Goal: Communication & Community: Answer question/provide support

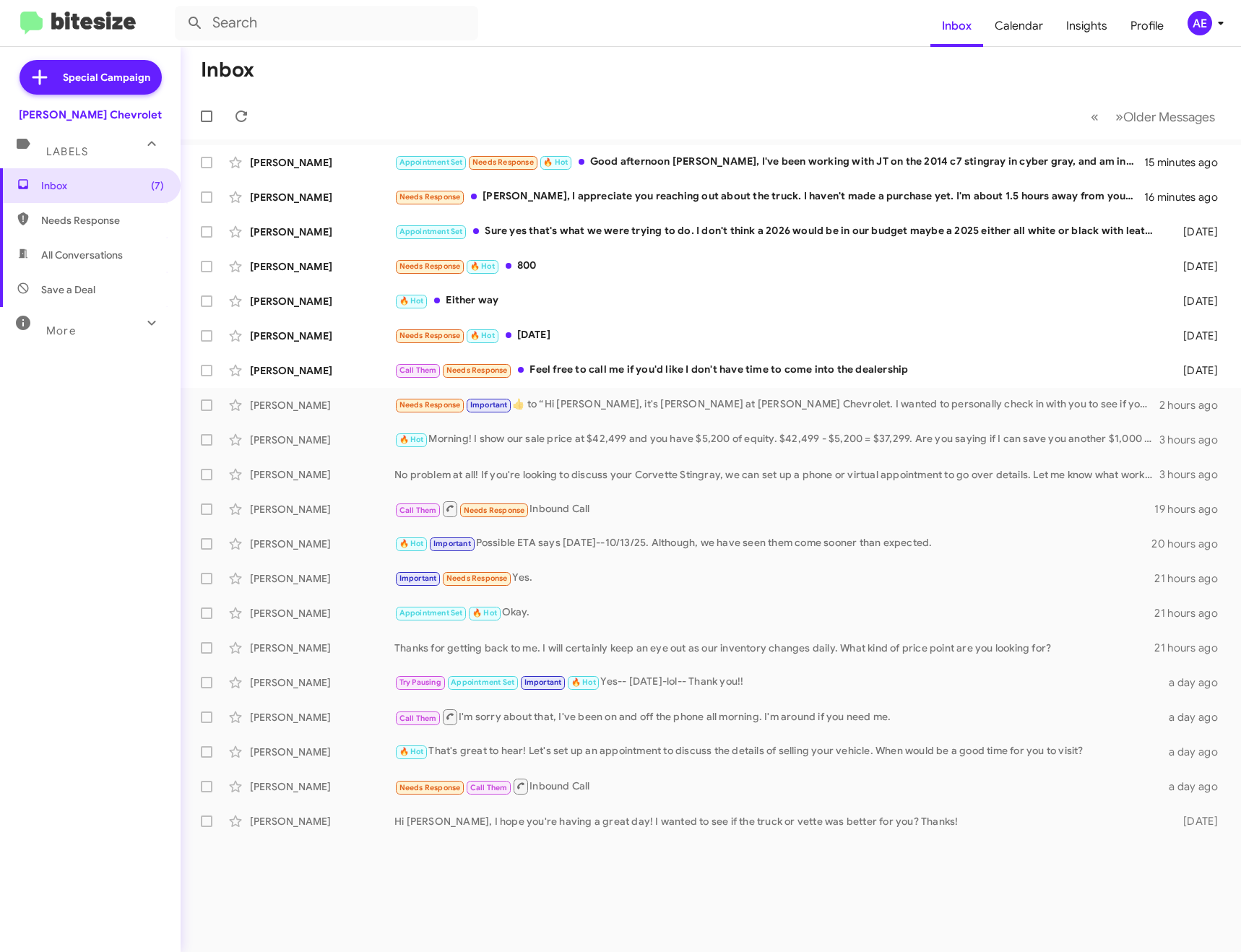
click at [712, 191] on div "Needs Response [PERSON_NAME], I appreciate you reaching out about the truck. I …" at bounding box center [770, 197] width 750 height 17
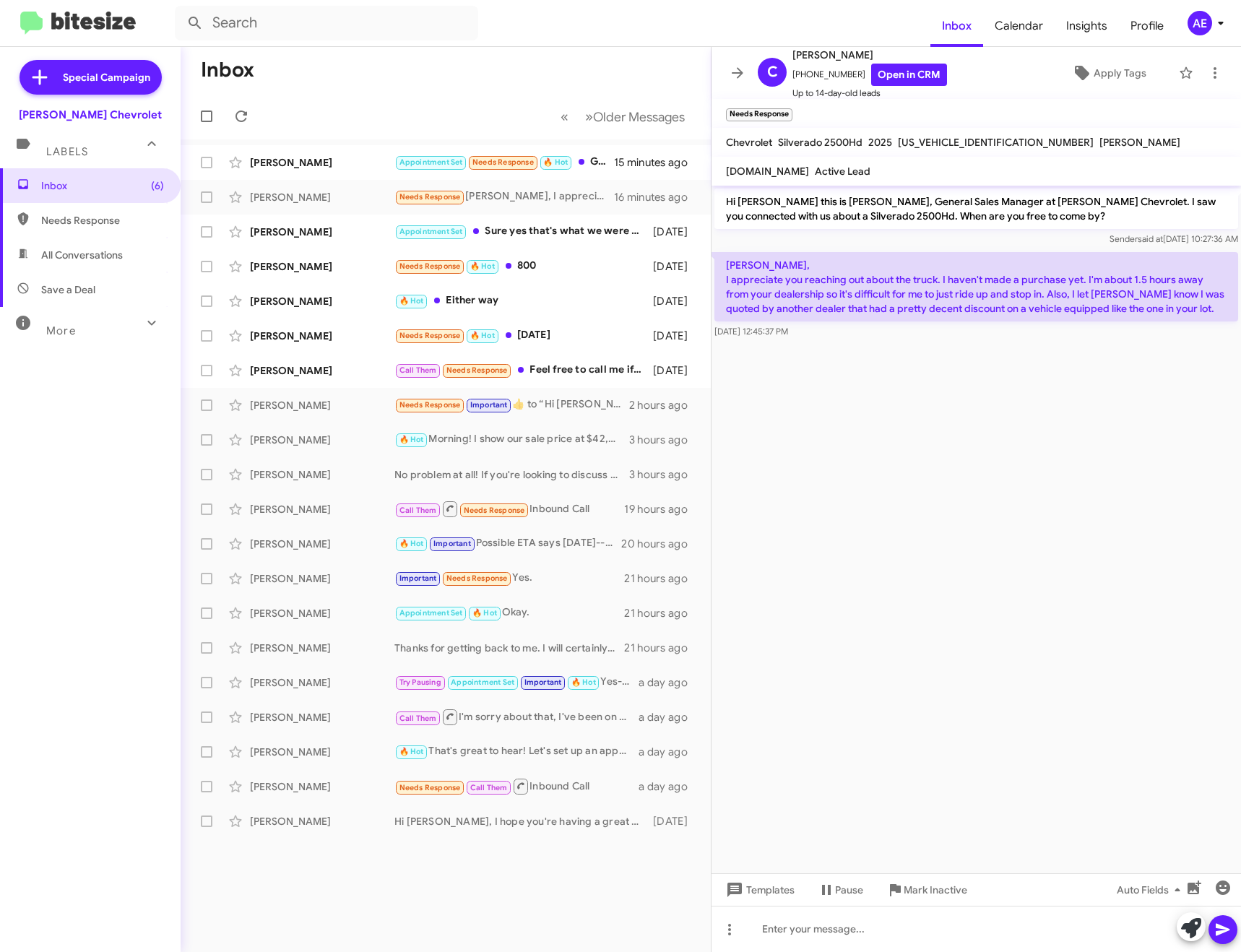
click at [972, 141] on span "[US_VEHICLE_IDENTIFICATION_NUMBER]" at bounding box center [996, 142] width 196 height 13
copy span "[US_VEHICLE_IDENTIFICATION_NUMBER]"
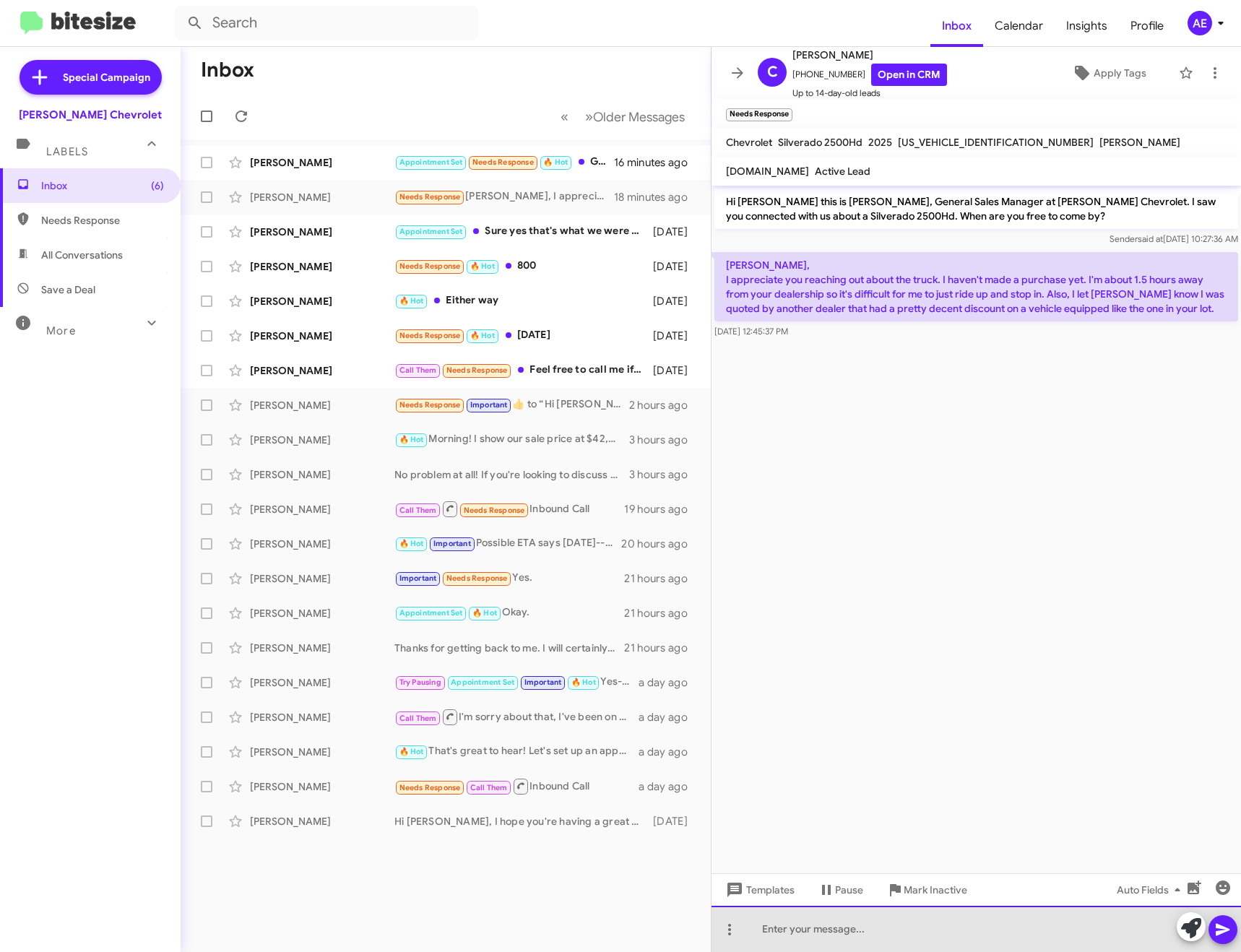
click at [864, 933] on div at bounding box center [976, 928] width 530 height 46
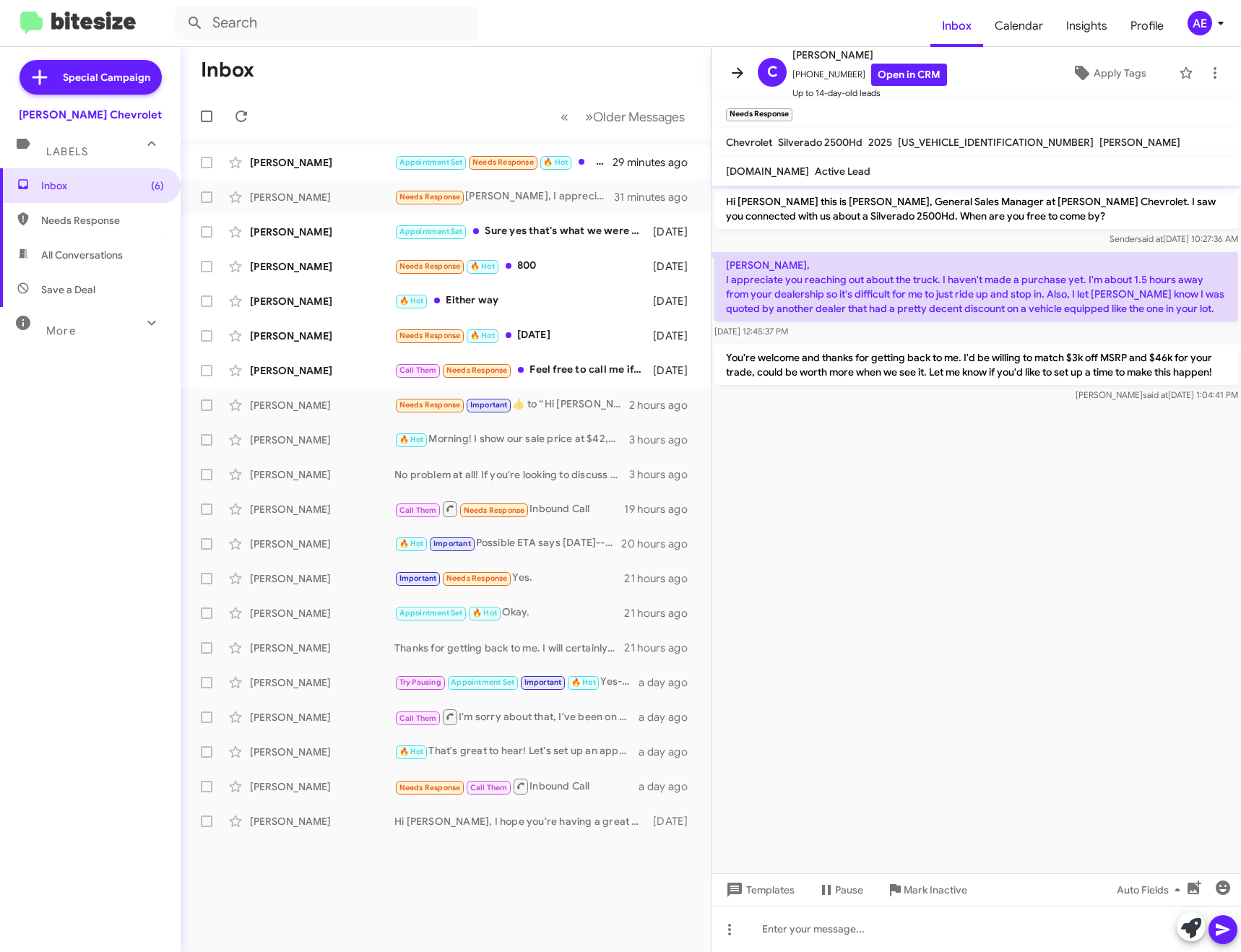
click at [741, 63] on button at bounding box center [738, 73] width 29 height 29
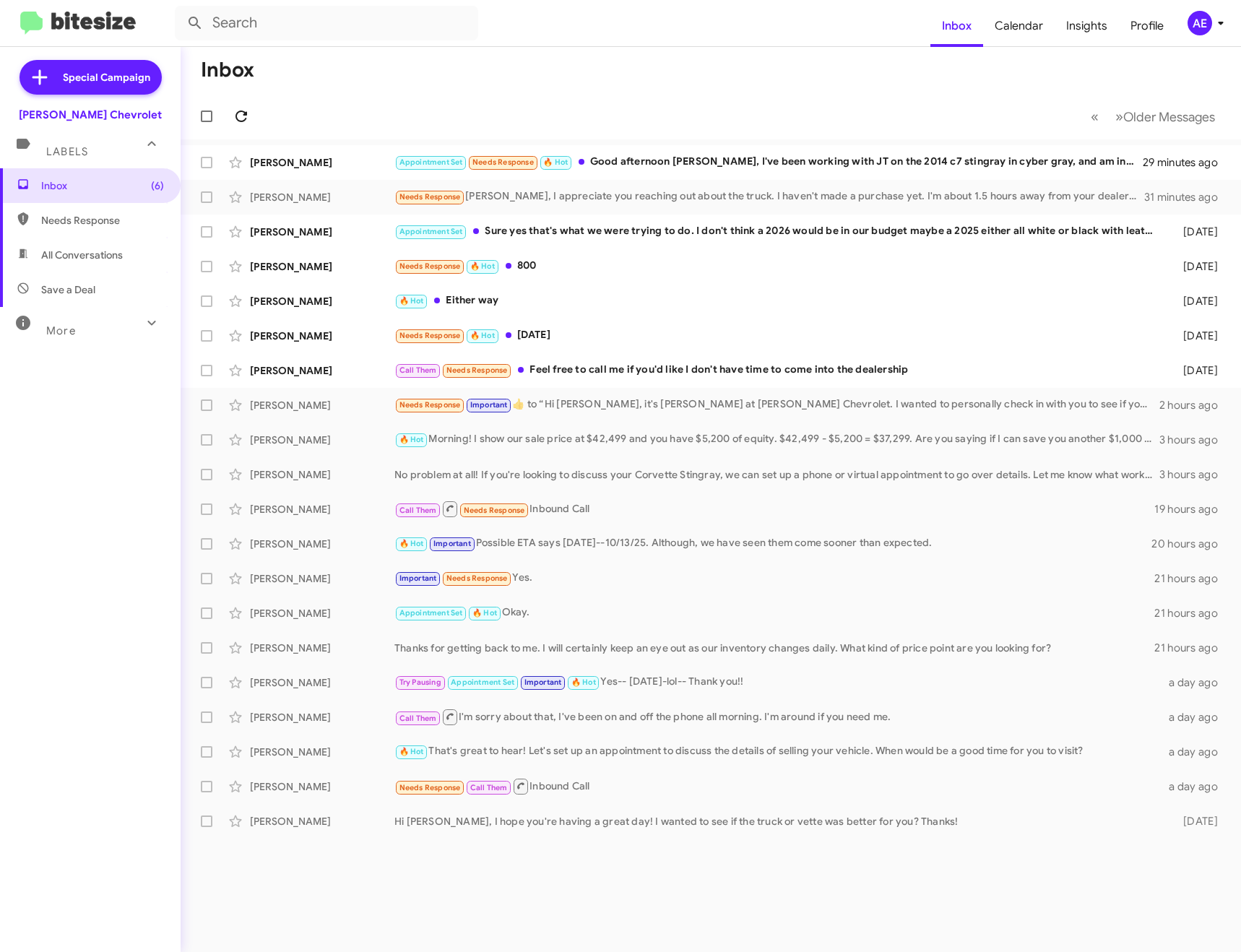
click at [233, 121] on icon at bounding box center [241, 116] width 18 height 18
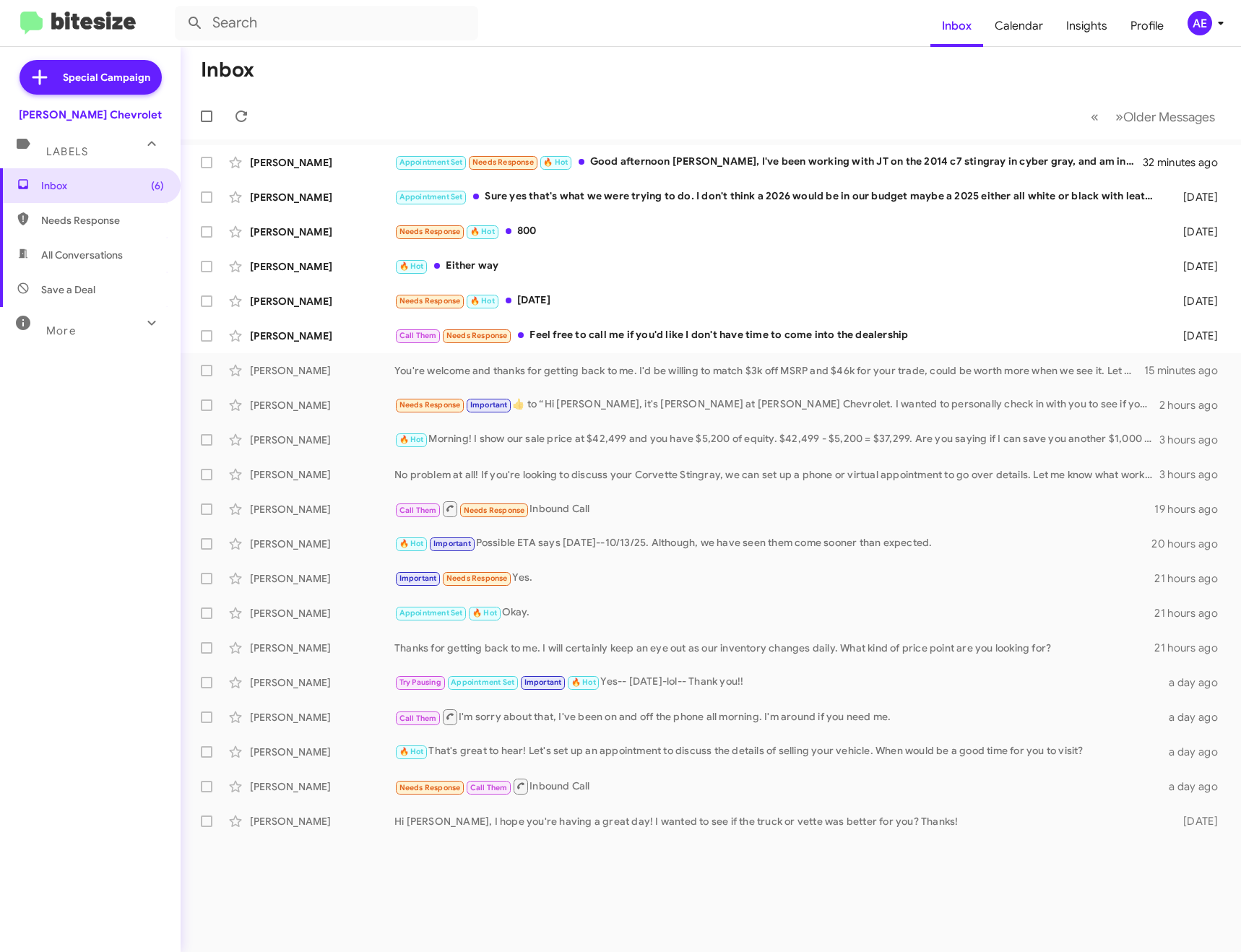
click at [252, 104] on mat-toolbar-row "« Previous » Next Older Messages" at bounding box center [711, 116] width 1061 height 46
click at [250, 108] on span at bounding box center [242, 116] width 29 height 18
click at [382, 162] on div "[PERSON_NAME]" at bounding box center [322, 162] width 144 height 14
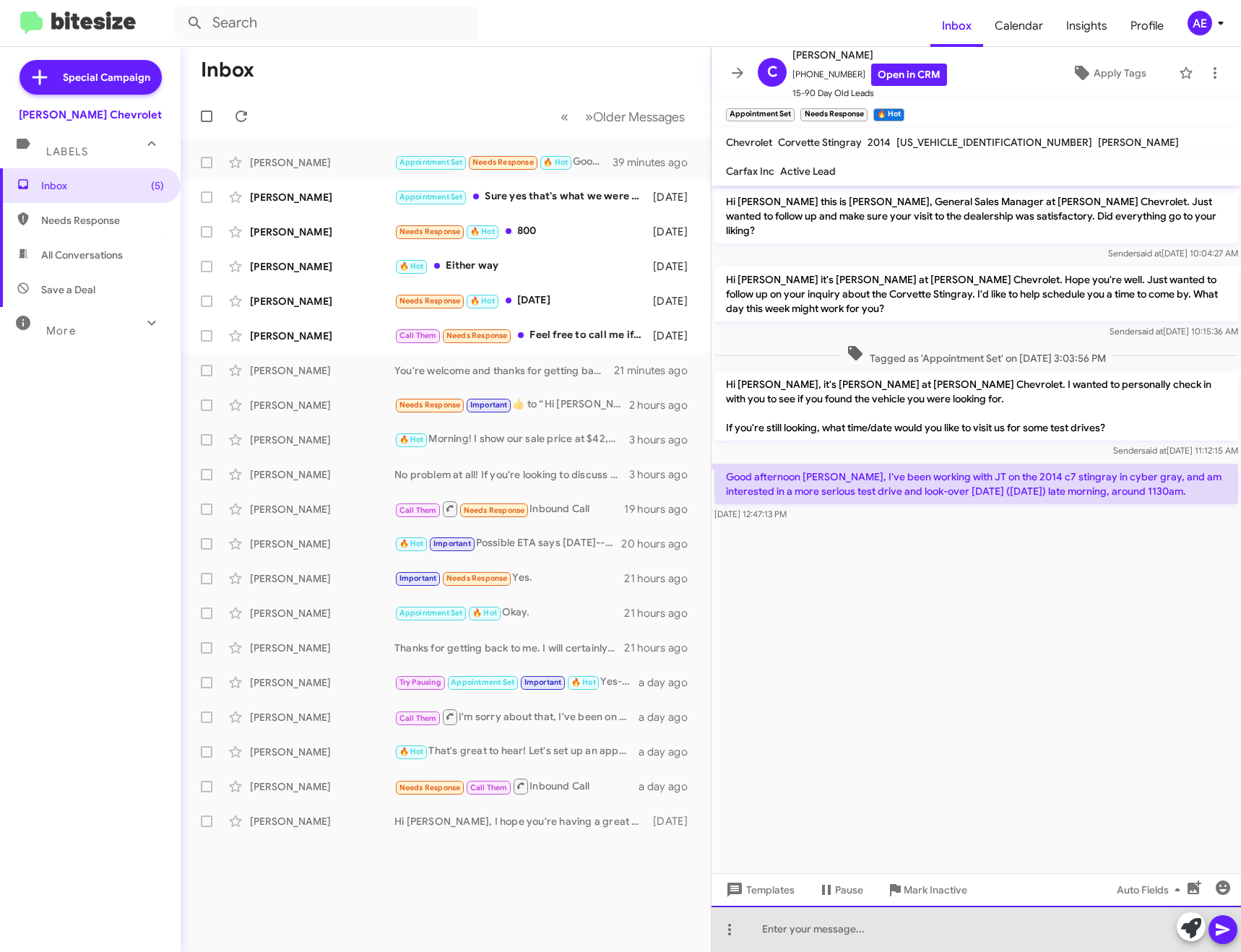
click at [917, 922] on div at bounding box center [976, 928] width 530 height 46
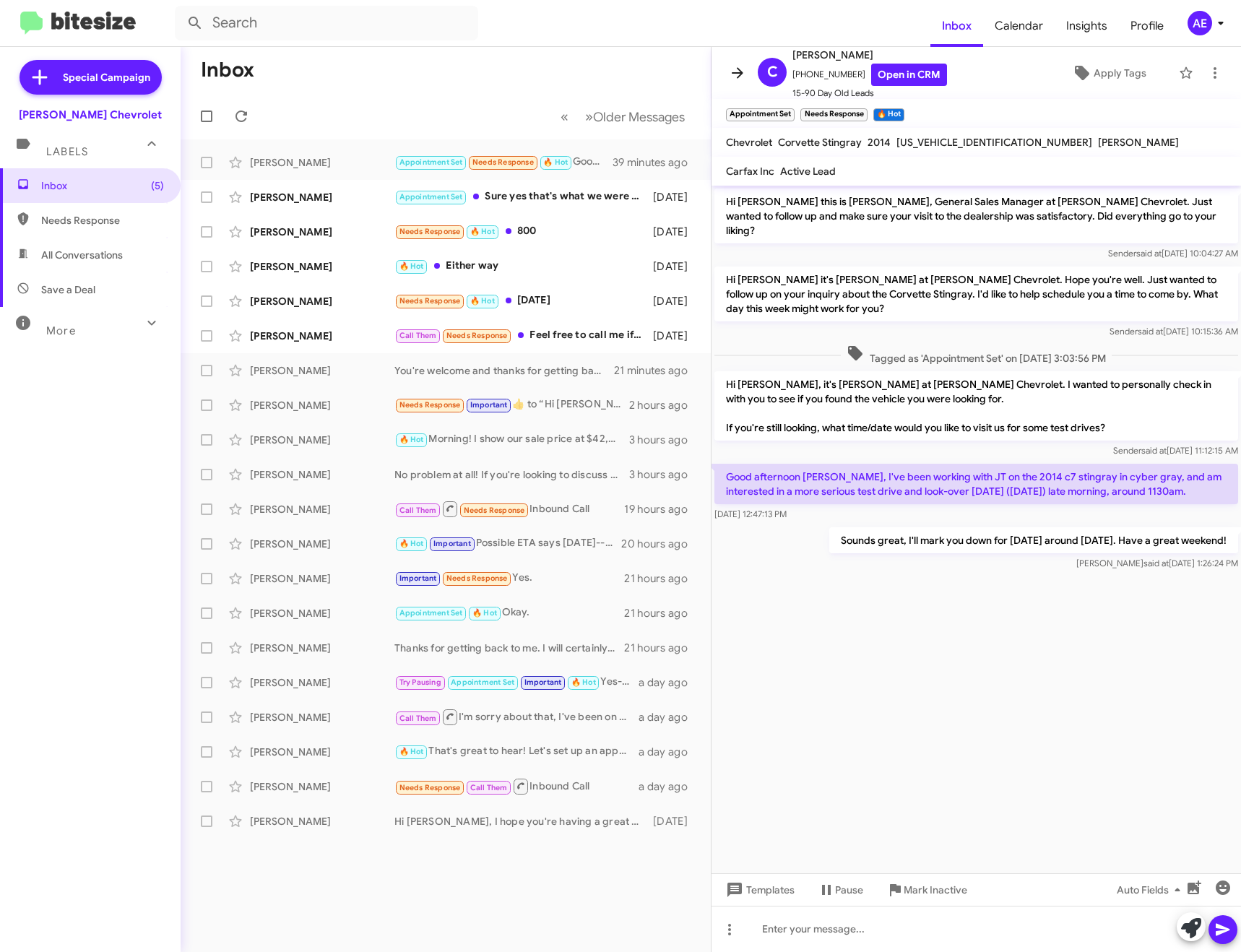
click at [738, 73] on icon at bounding box center [738, 73] width 12 height 11
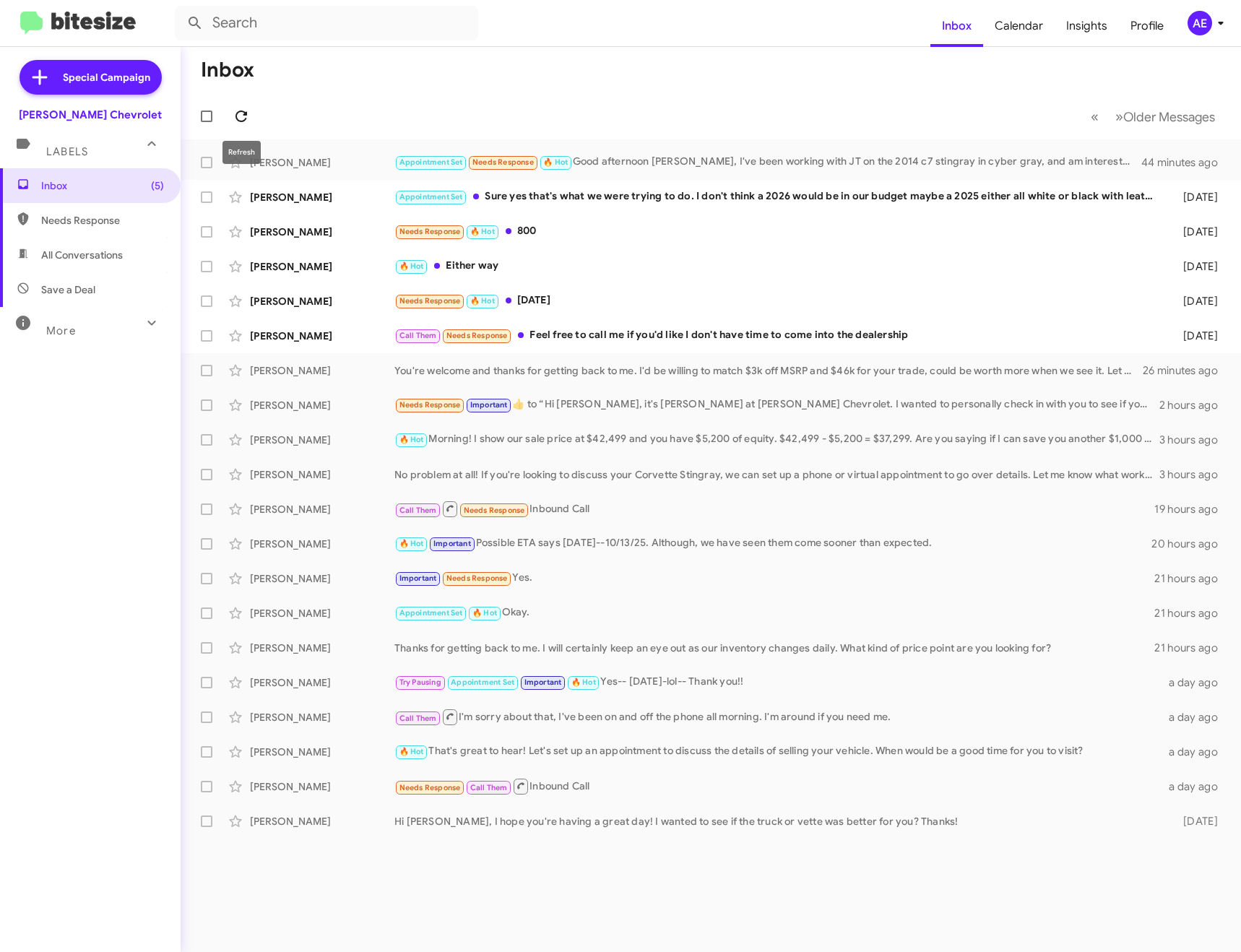
click at [251, 112] on span at bounding box center [242, 116] width 29 height 18
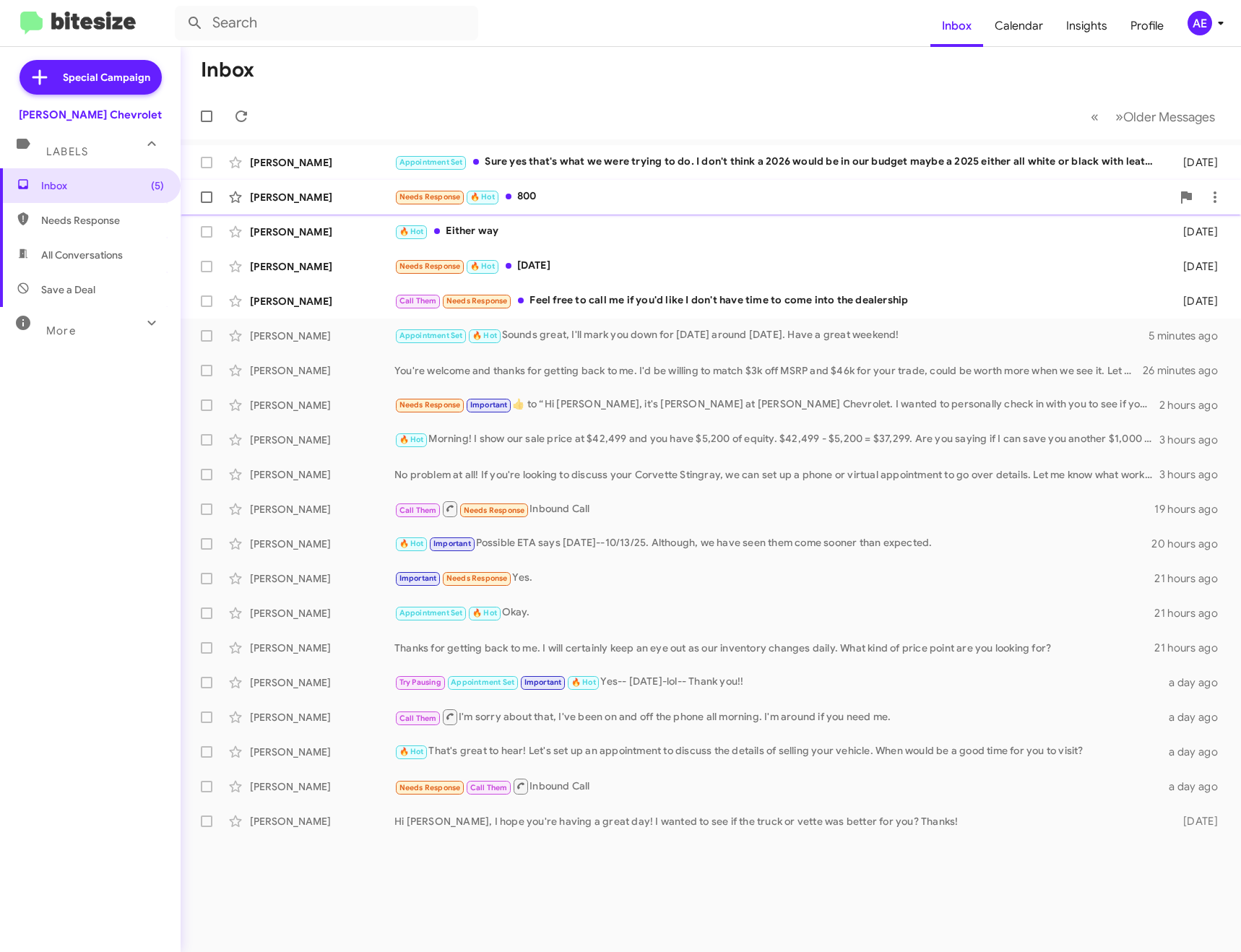
click at [538, 197] on div "Needs Response 🔥 Hot 800" at bounding box center [783, 197] width 777 height 17
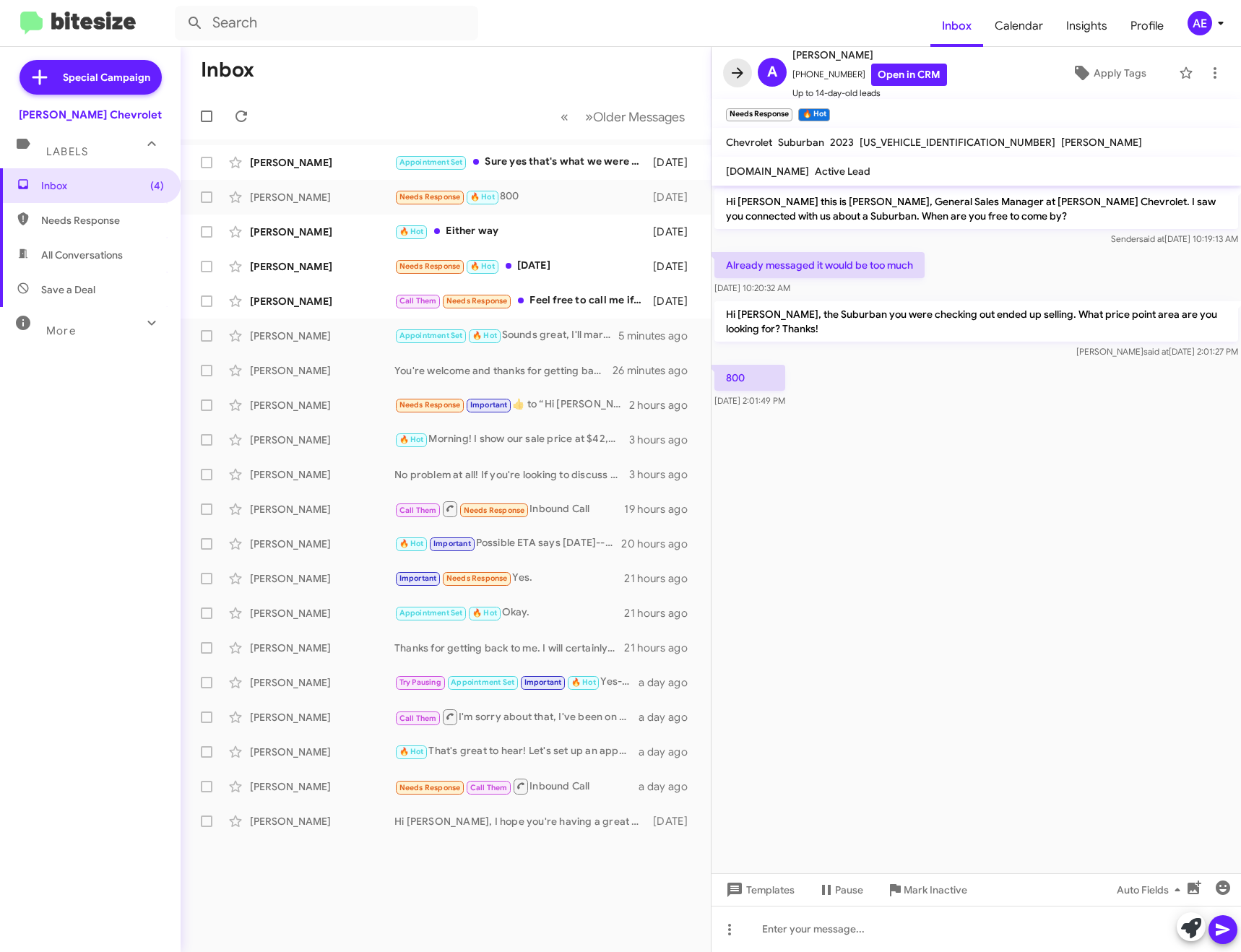
click at [733, 73] on icon at bounding box center [738, 73] width 12 height 11
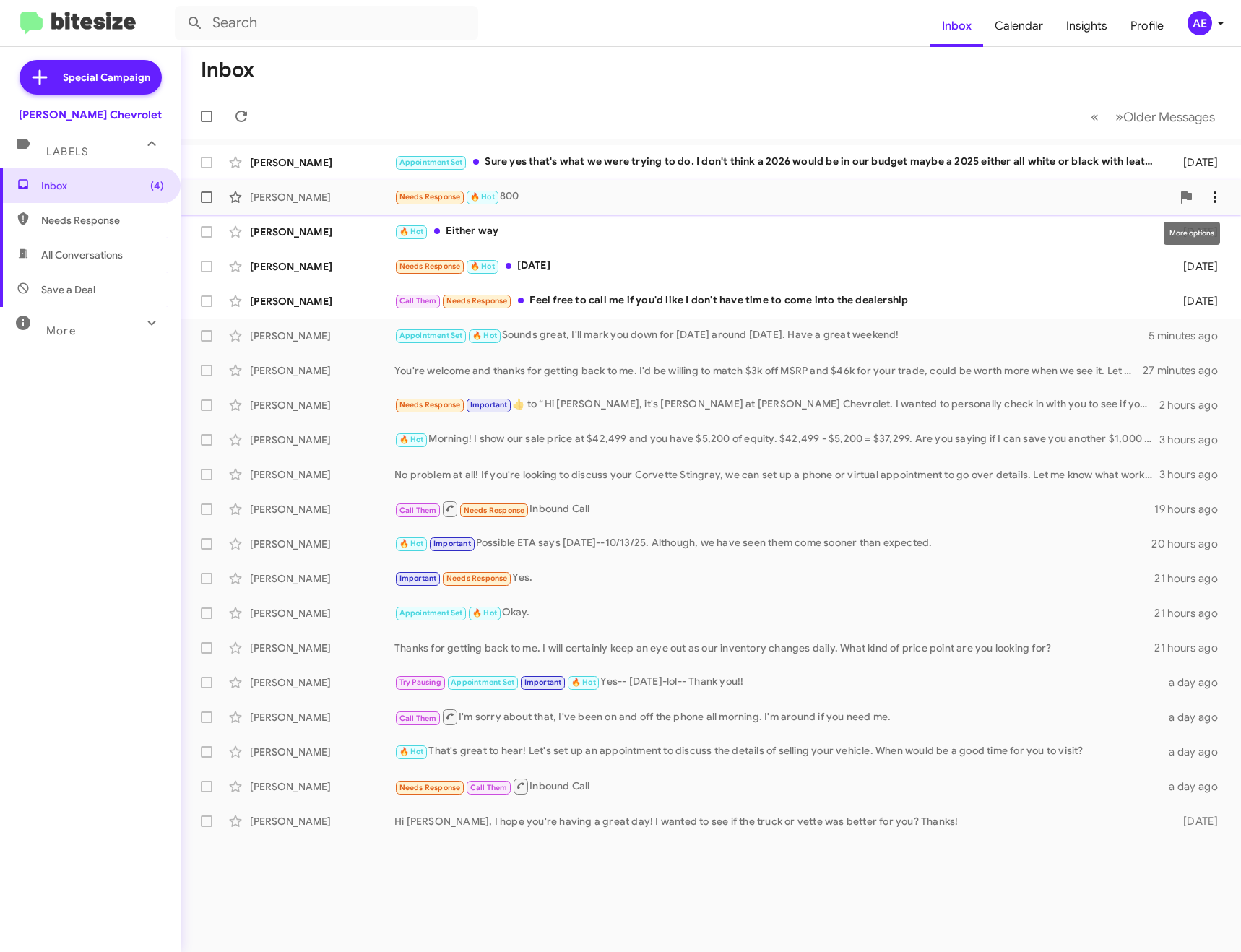
click at [1213, 199] on icon at bounding box center [1215, 197] width 18 height 18
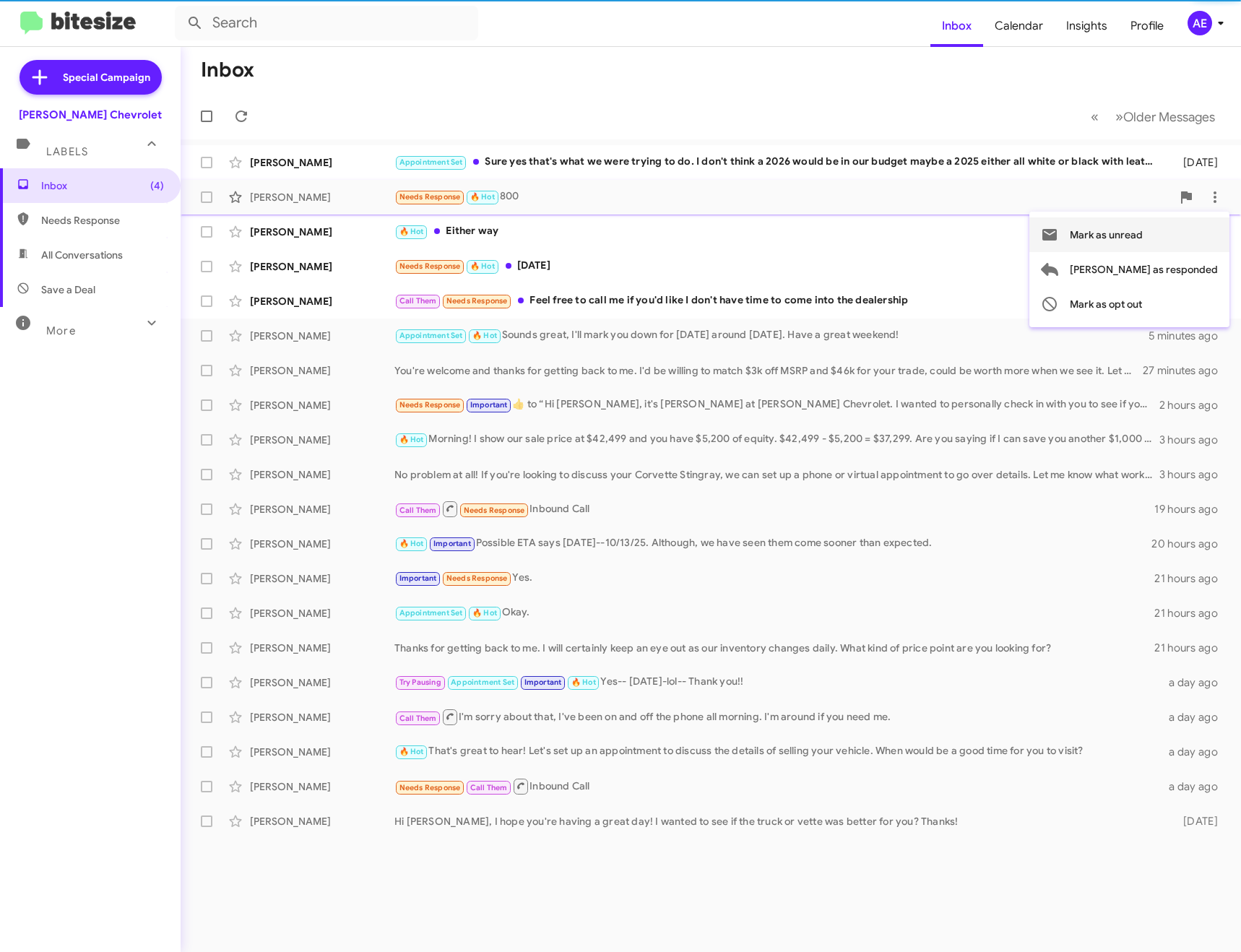
click at [1143, 236] on span "Mark as unread" at bounding box center [1107, 234] width 73 height 35
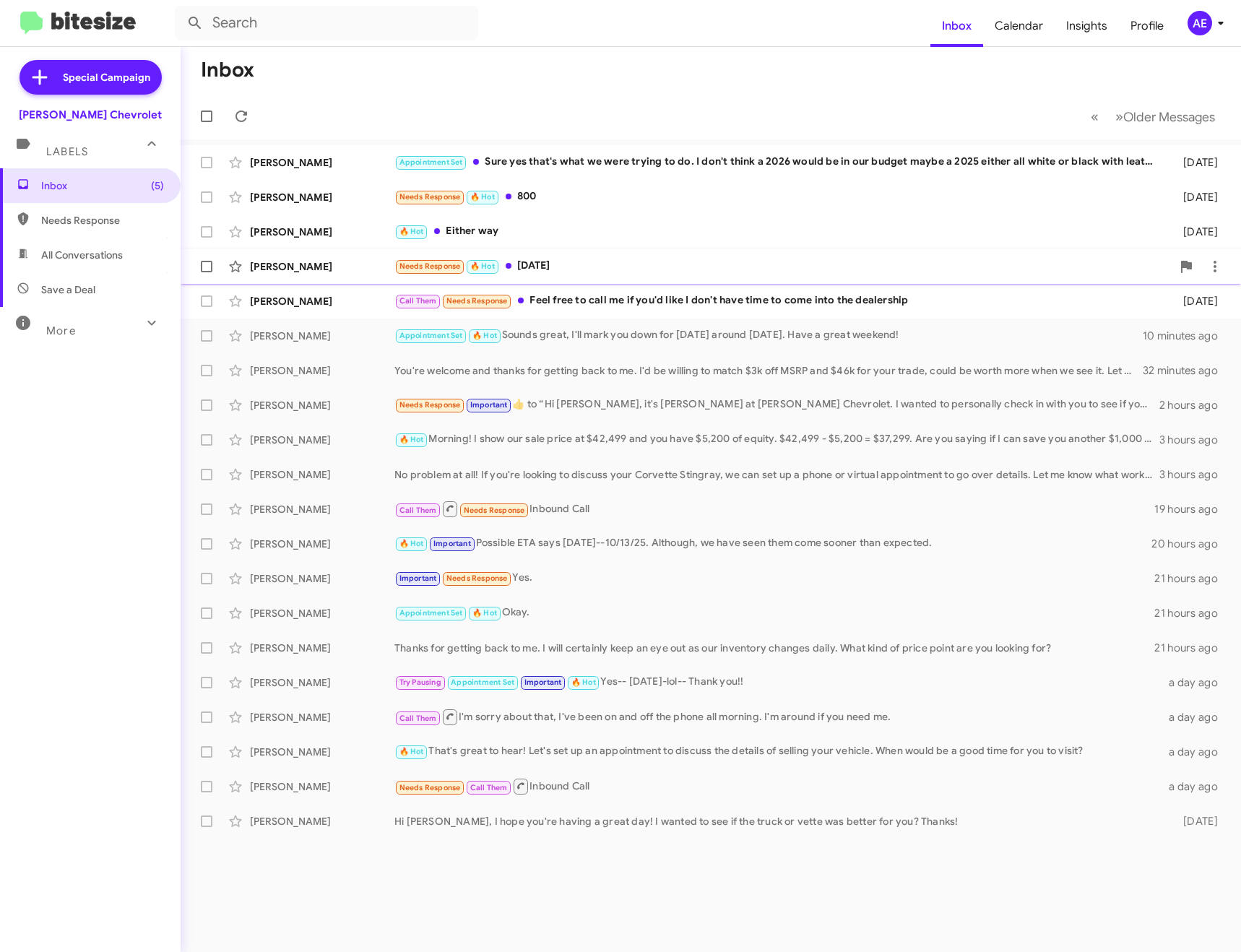
click at [600, 264] on div "Needs Response 🔥 Hot [DATE]" at bounding box center [783, 266] width 777 height 17
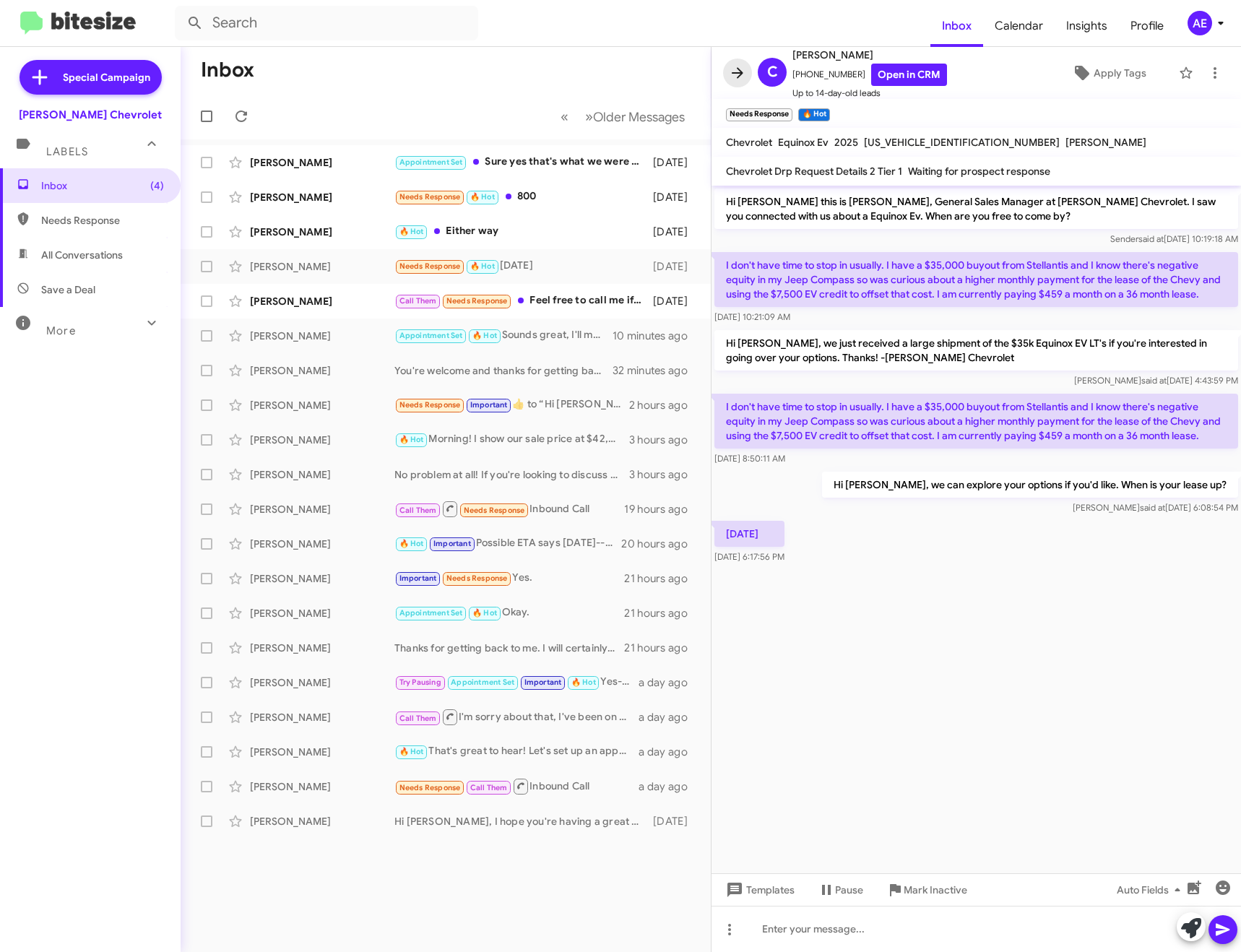
click at [741, 72] on icon at bounding box center [738, 73] width 12 height 11
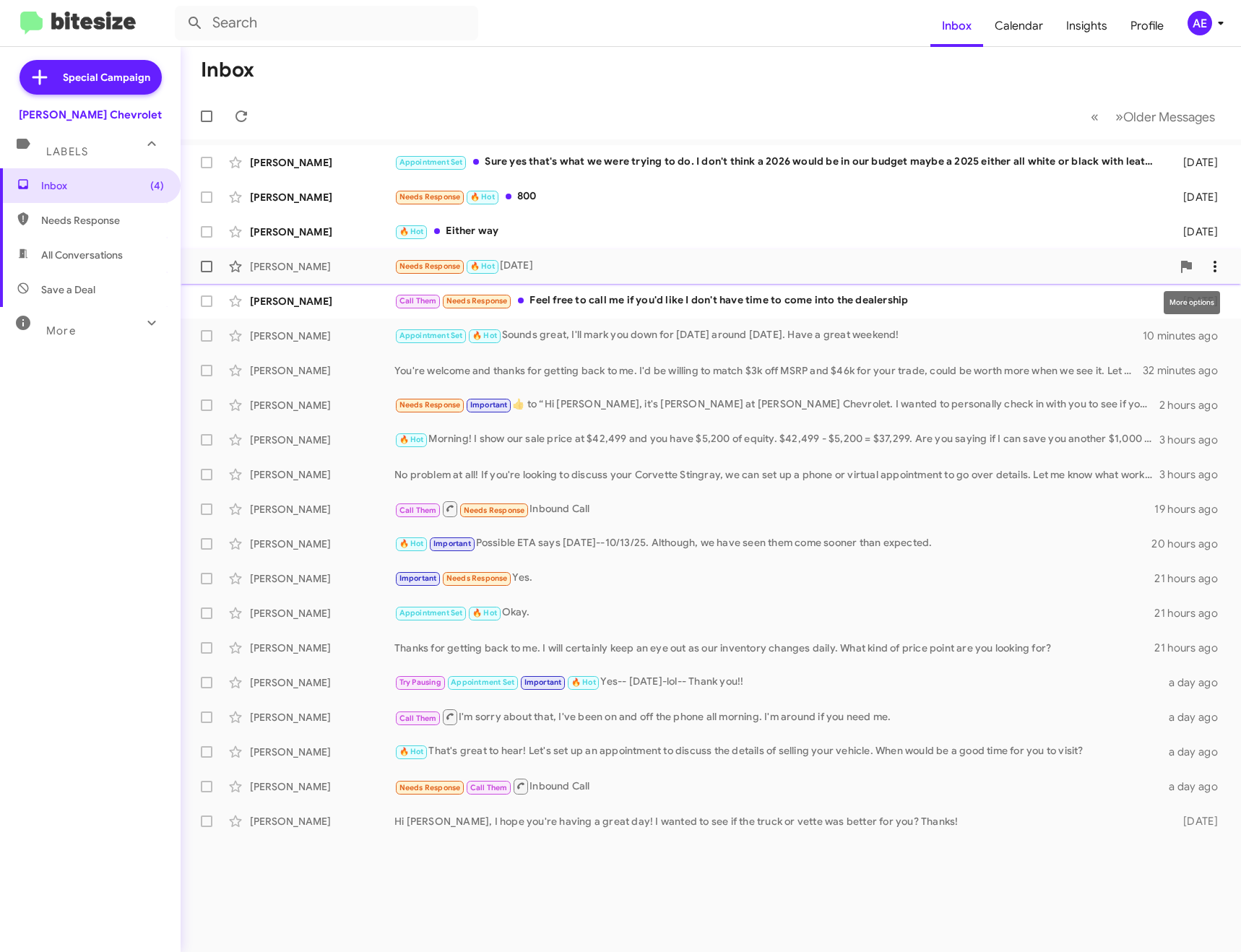
click at [1214, 267] on icon at bounding box center [1215, 266] width 18 height 18
click at [1210, 300] on button "Mark as unread" at bounding box center [1129, 304] width 200 height 35
click at [248, 114] on icon at bounding box center [241, 116] width 18 height 18
click at [247, 125] on button at bounding box center [242, 117] width 29 height 29
click at [247, 107] on button at bounding box center [242, 117] width 29 height 29
